Goal: Task Accomplishment & Management: Manage account settings

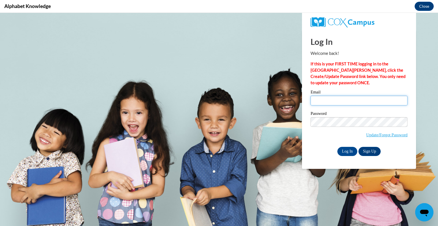
type input "[EMAIL_ADDRESS][DOMAIN_NAME]"
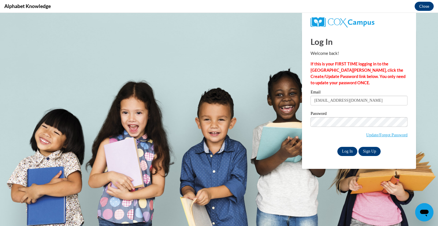
click at [349, 150] on input "Log In" at bounding box center [348, 151] width 20 height 9
